Goal: Find specific page/section: Find specific page/section

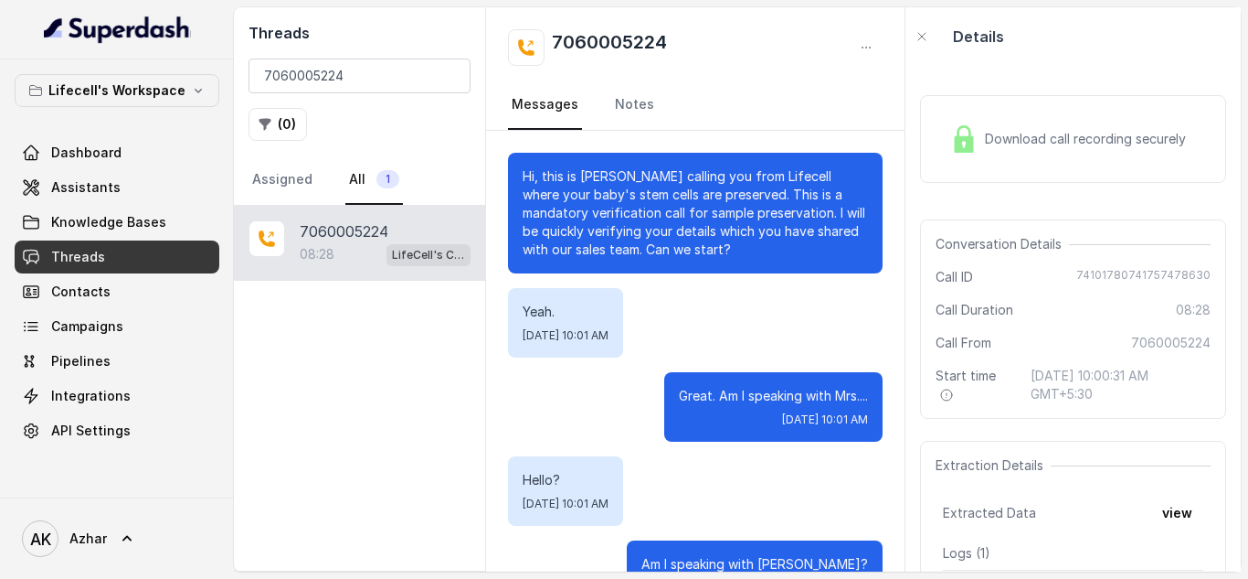
scroll to position [260, 0]
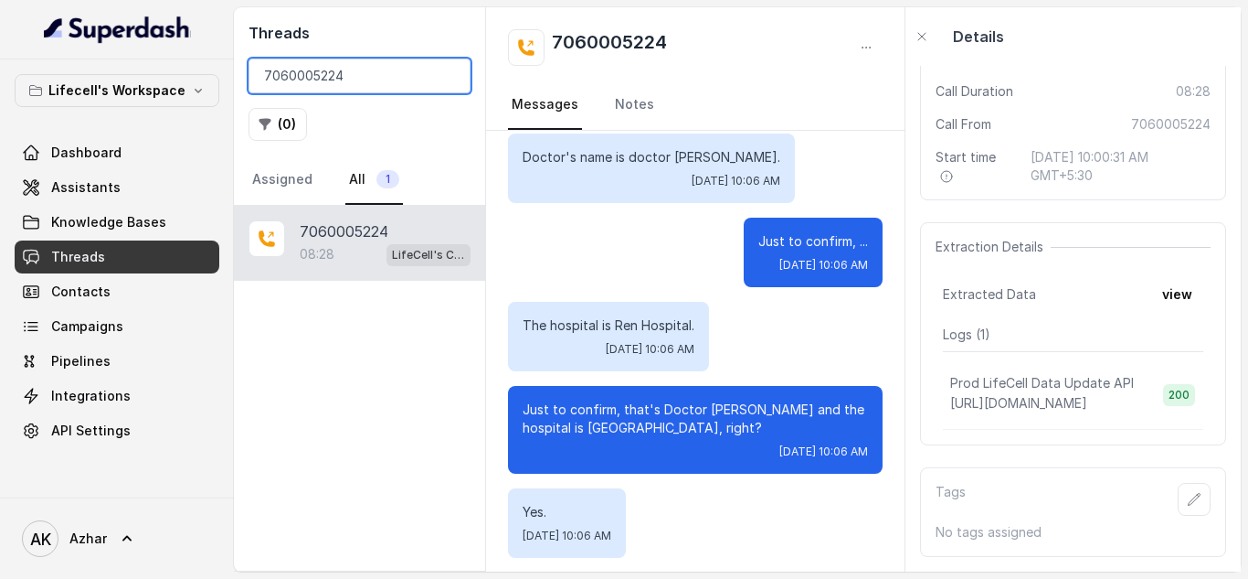
click at [311, 74] on input "7060005224" at bounding box center [360, 75] width 222 height 35
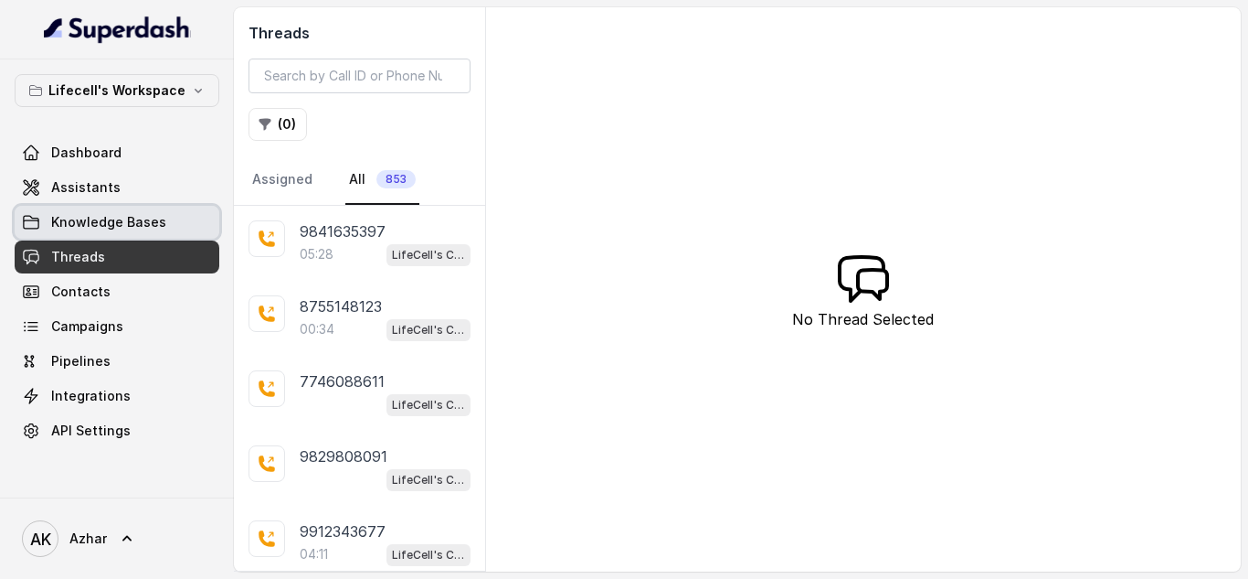
click at [164, 219] on link "Knowledge Bases" at bounding box center [117, 222] width 205 height 33
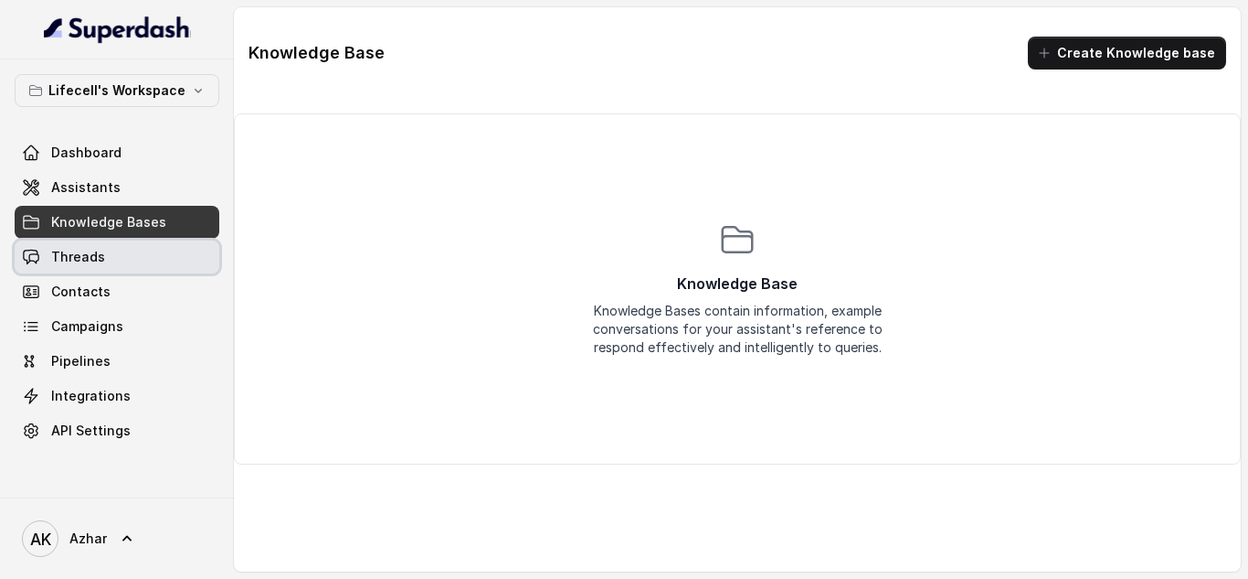
click at [119, 249] on link "Threads" at bounding box center [117, 256] width 205 height 33
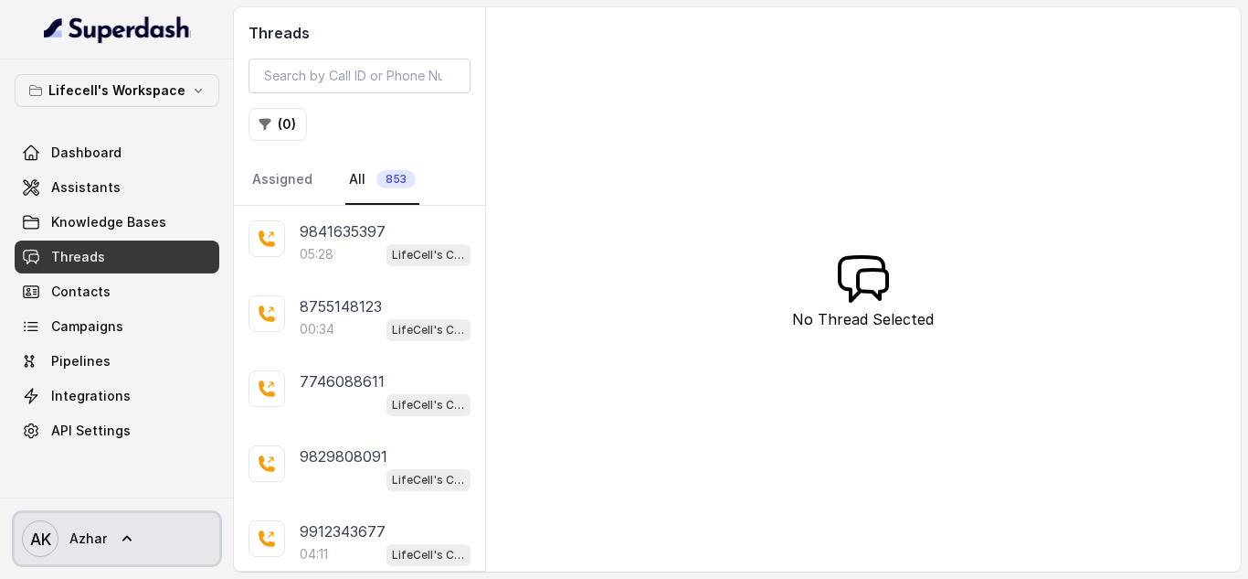
click at [125, 526] on link "AK Azhar" at bounding box center [117, 538] width 205 height 51
